Goal: Task Accomplishment & Management: Manage account settings

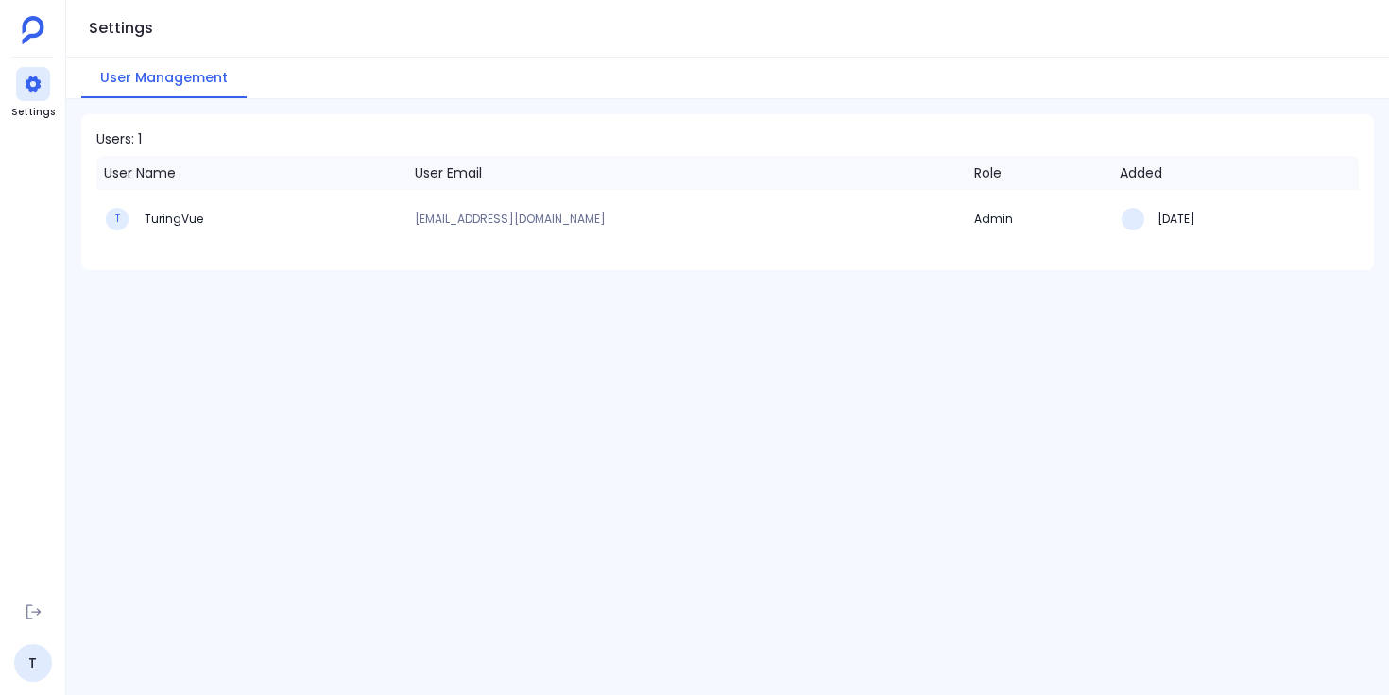
click at [514, 362] on div "Users: 1 User Name User Email Role Added T TuringVue [EMAIL_ADDRESS][DOMAIN_NAM…" at bounding box center [727, 397] width 1323 height 596
drag, startPoint x: 413, startPoint y: 215, endPoint x: 660, endPoint y: 232, distance: 248.1
click at [660, 232] on td "[EMAIL_ADDRESS][DOMAIN_NAME]" at bounding box center [686, 219] width 559 height 58
click at [995, 221] on td "Admin" at bounding box center [1039, 219] width 146 height 58
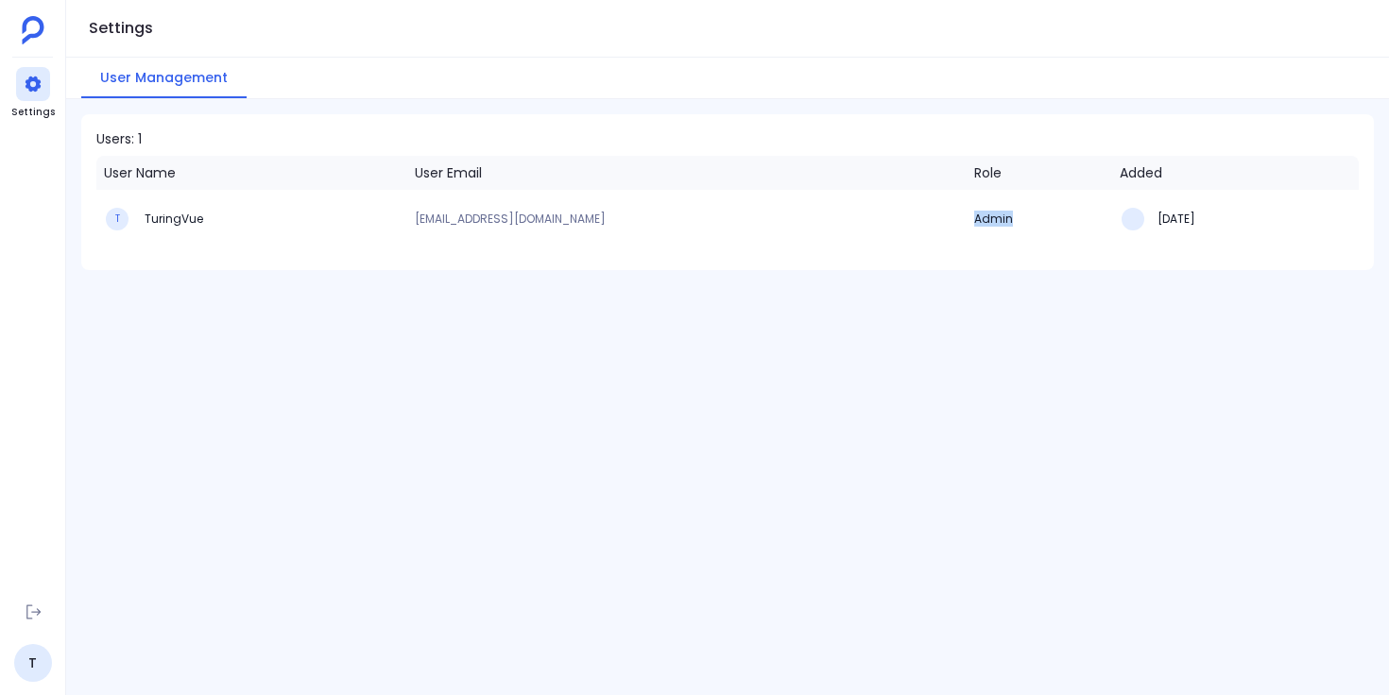
click at [995, 221] on td "Admin" at bounding box center [1039, 219] width 146 height 58
click at [705, 351] on div "Users: 1 User Name User Email Role Added T TuringVue [EMAIL_ADDRESS][DOMAIN_NAM…" at bounding box center [727, 397] width 1323 height 596
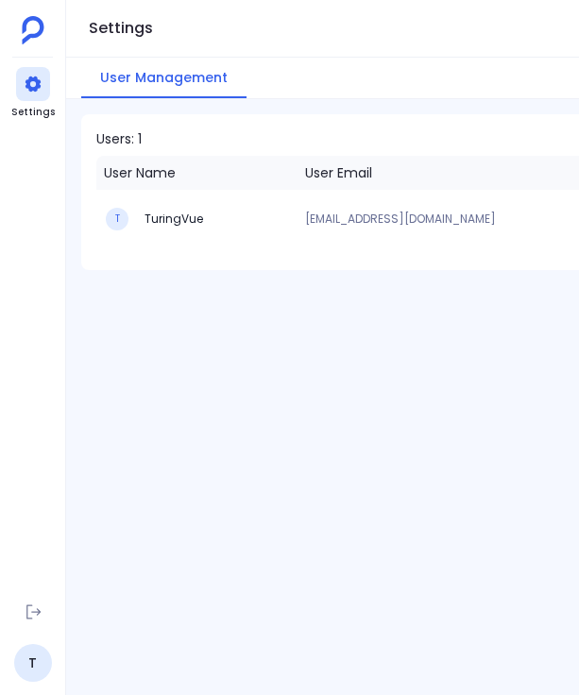
click at [451, 449] on div "Users: 1 User Name User Email Role Added T TuringVue [EMAIL_ADDRESS][DOMAIN_NAM…" at bounding box center [322, 397] width 513 height 596
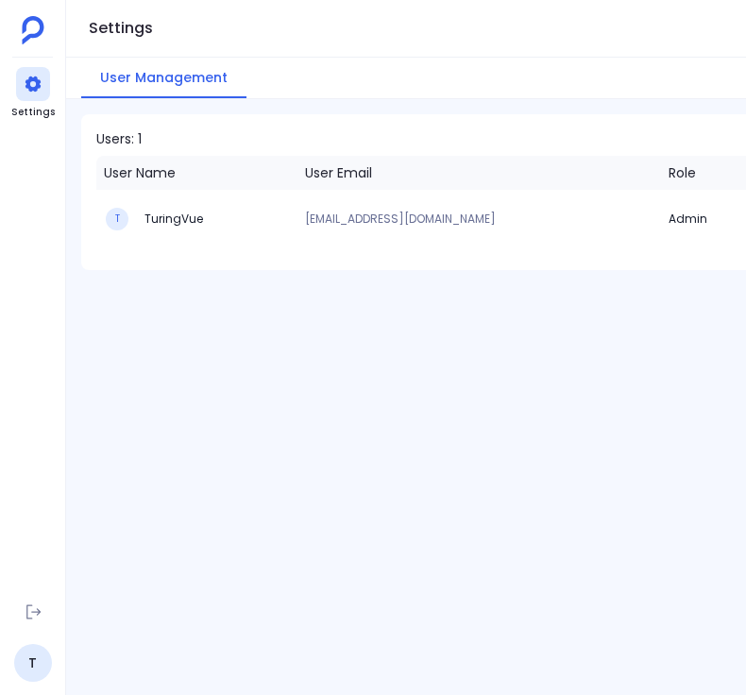
click at [484, 395] on div "Users: 1 User Name User Email Role Added T TuringVue [EMAIL_ADDRESS][DOMAIN_NAM…" at bounding box center [406, 397] width 680 height 596
